Goal: Check status: Check status

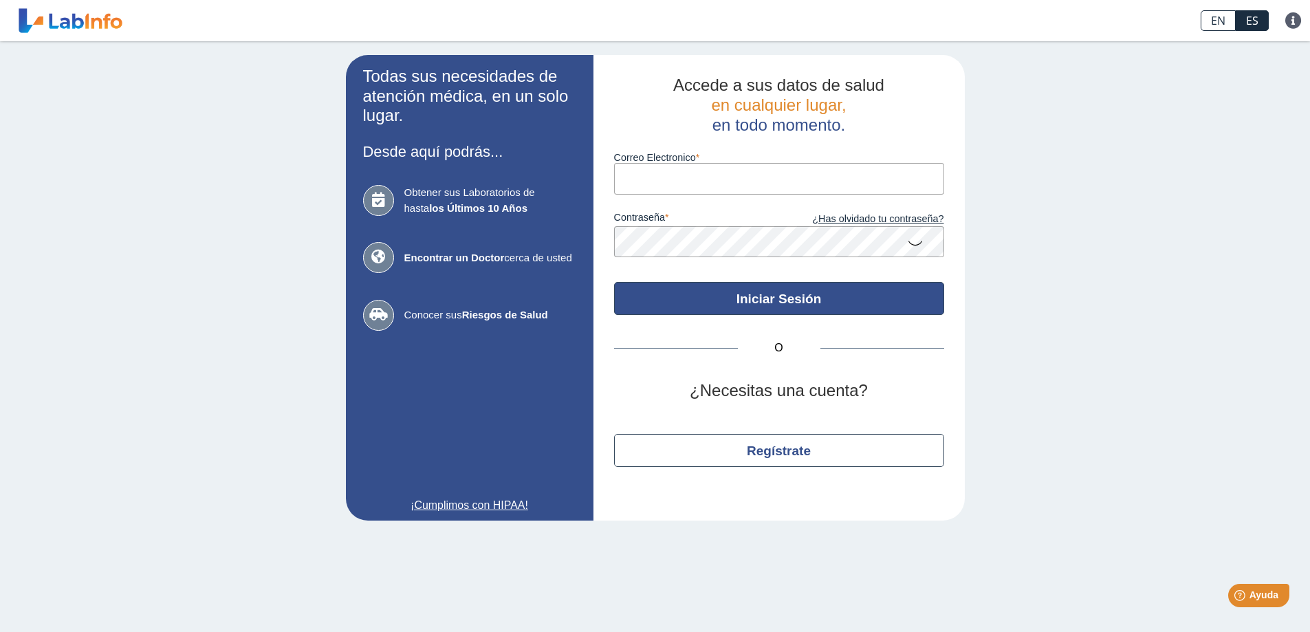
type input "[EMAIL_ADDRESS][DOMAIN_NAME]"
click at [748, 294] on button "Iniciar Sesión" at bounding box center [779, 298] width 330 height 33
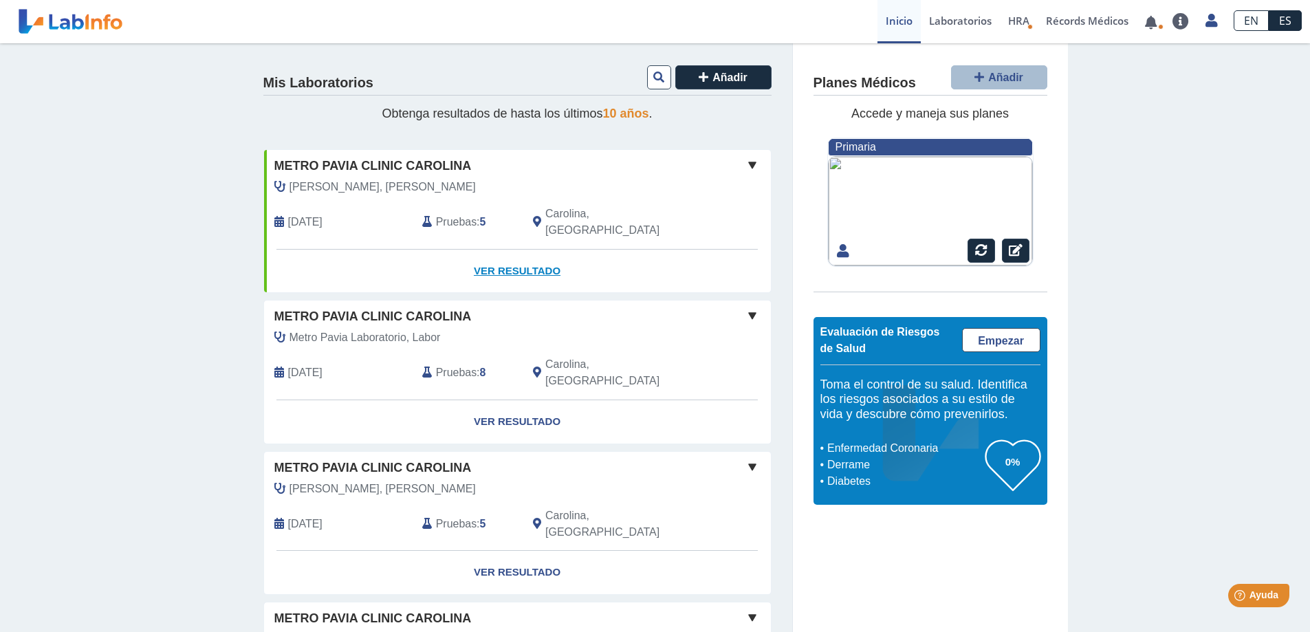
click at [501, 254] on link "Ver Resultado" at bounding box center [517, 271] width 507 height 43
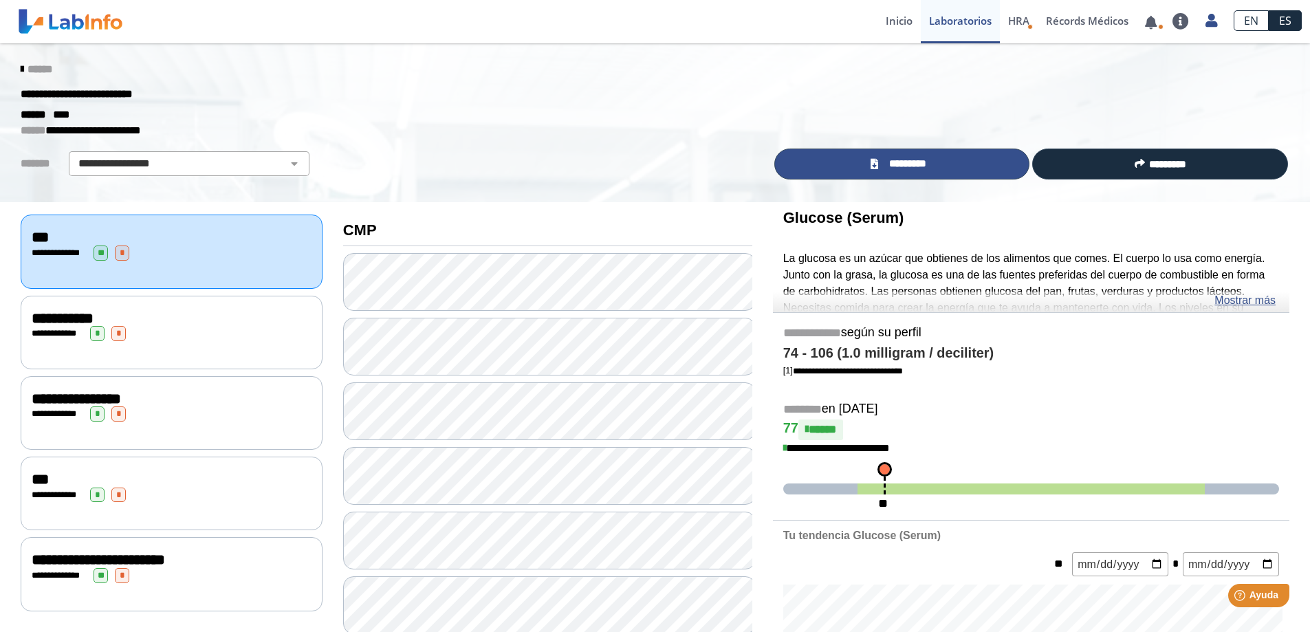
click at [909, 163] on span "*********" at bounding box center [907, 164] width 50 height 16
